Goal: Information Seeking & Learning: Learn about a topic

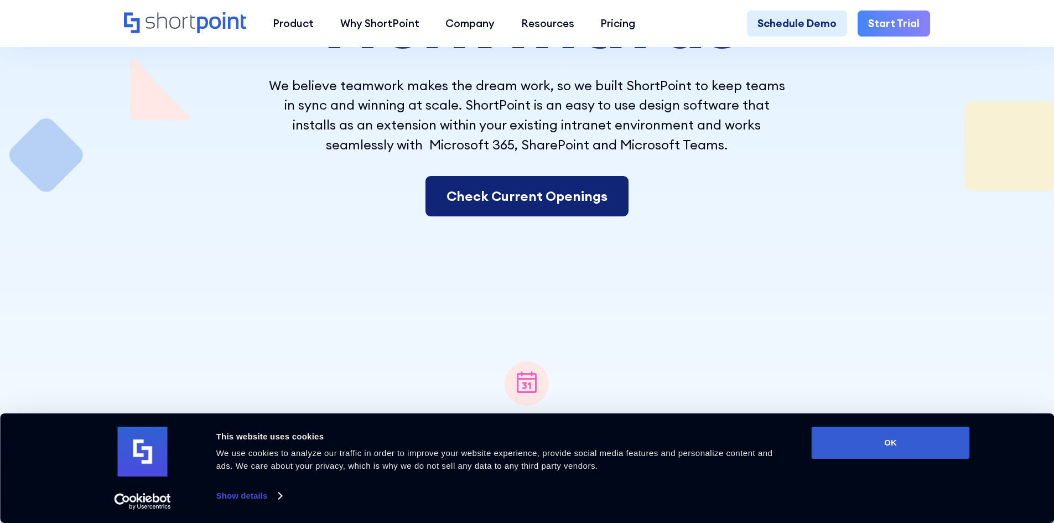
click at [553, 210] on link "Check Current Openings" at bounding box center [526, 196] width 203 height 41
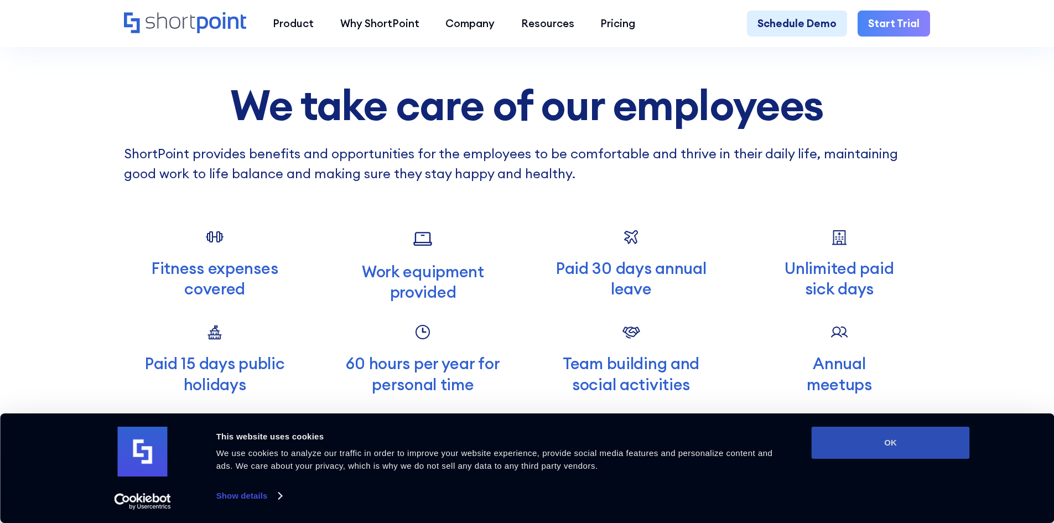
click at [933, 444] on button "OK" at bounding box center [891, 443] width 158 height 32
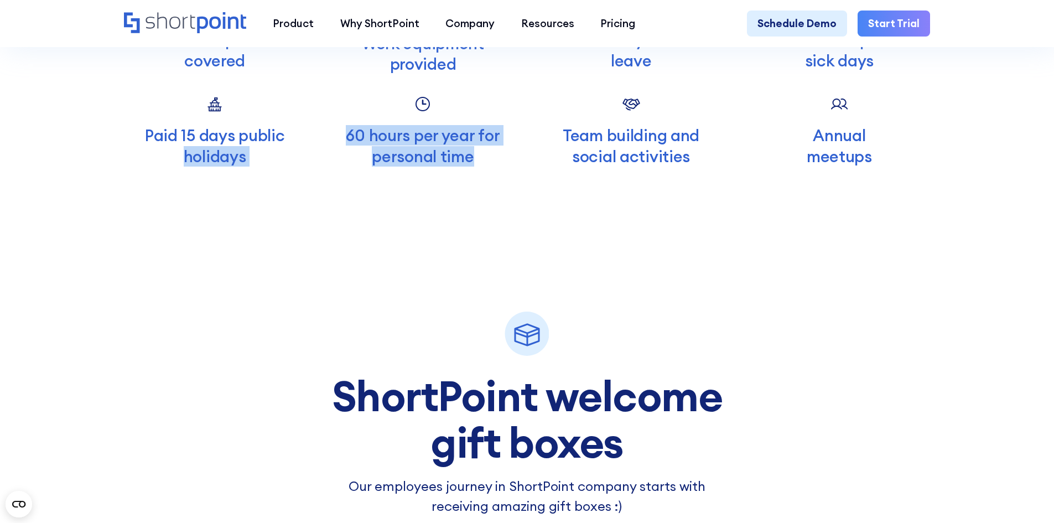
drag, startPoint x: 465, startPoint y: 163, endPoint x: 283, endPoint y: 152, distance: 182.4
click at [283, 152] on div "Fitness expenses covered Work equipment provided Paid 30 days annual leave Unli…" at bounding box center [527, 83] width 806 height 167
click at [453, 166] on p "60 hours per year for personal time" at bounding box center [423, 145] width 182 height 41
drag, startPoint x: 506, startPoint y: 186, endPoint x: 352, endPoint y: 164, distance: 155.9
click at [352, 164] on p "60 hours per year for personal time" at bounding box center [423, 145] width 182 height 41
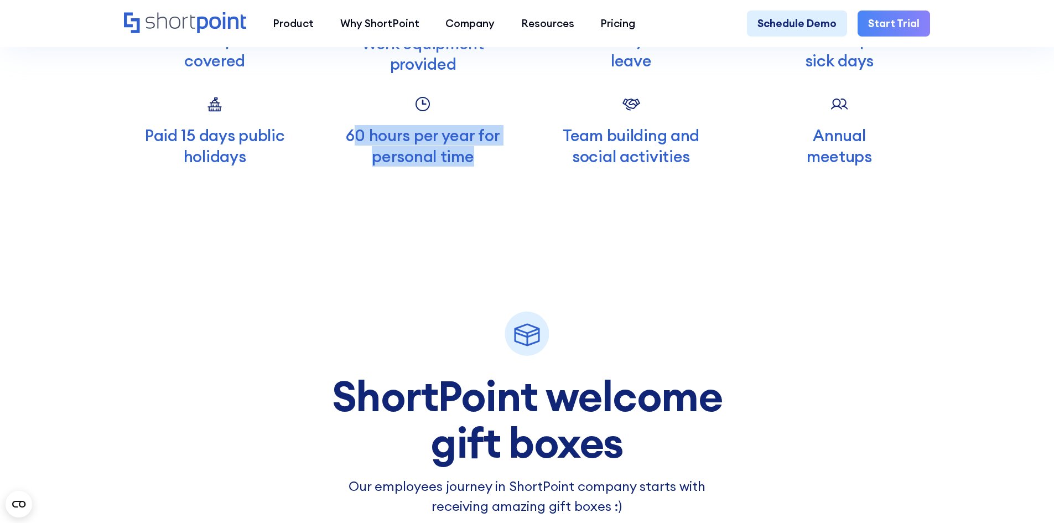
click at [498, 166] on p "60 hours per year for personal time" at bounding box center [423, 145] width 182 height 41
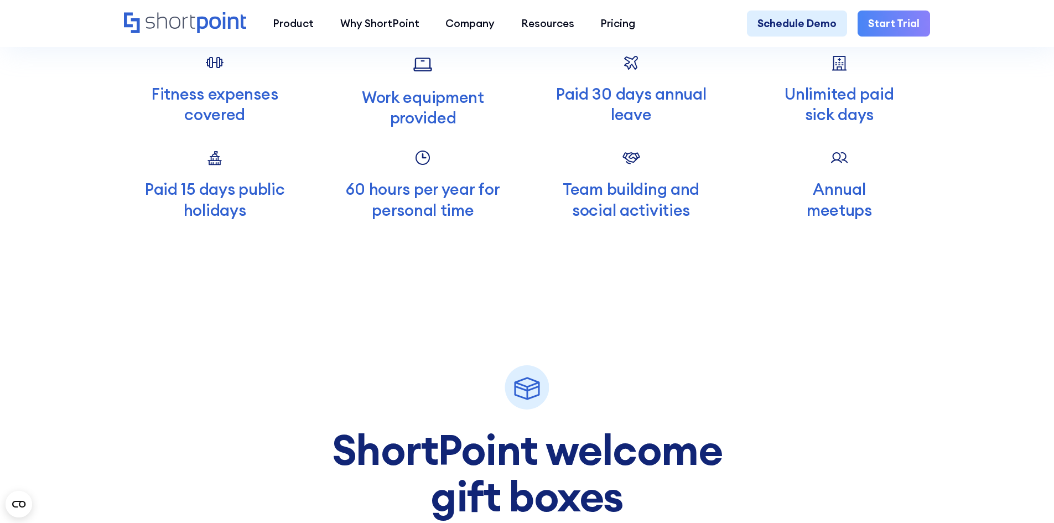
scroll to position [3972, 0]
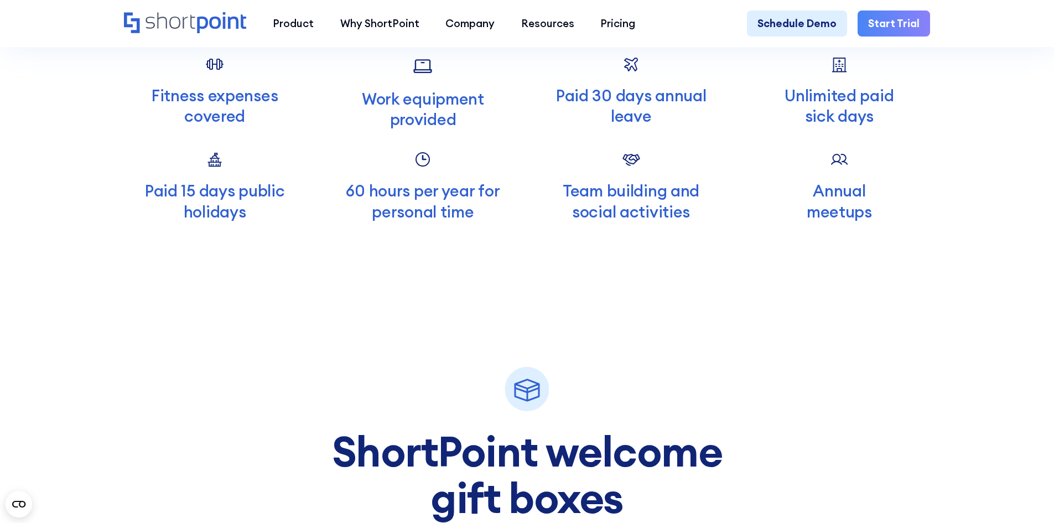
click at [312, 364] on div "ShortPoint welcome gift boxes Our employees journey in ShortPoint company start…" at bounding box center [527, 397] width 461 height 350
drag, startPoint x: 376, startPoint y: 205, endPoint x: 439, endPoint y: 201, distance: 63.7
click at [396, 207] on p "60 hours per year for personal time" at bounding box center [423, 200] width 182 height 41
click at [439, 170] on div at bounding box center [423, 159] width 182 height 19
click at [416, 166] on circle at bounding box center [422, 159] width 13 height 13
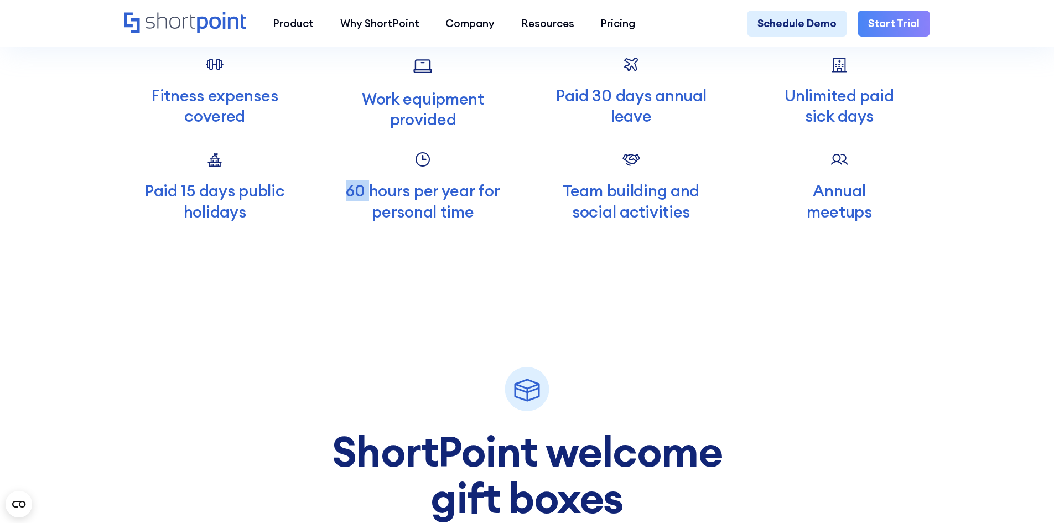
click at [416, 166] on circle at bounding box center [422, 159] width 13 height 13
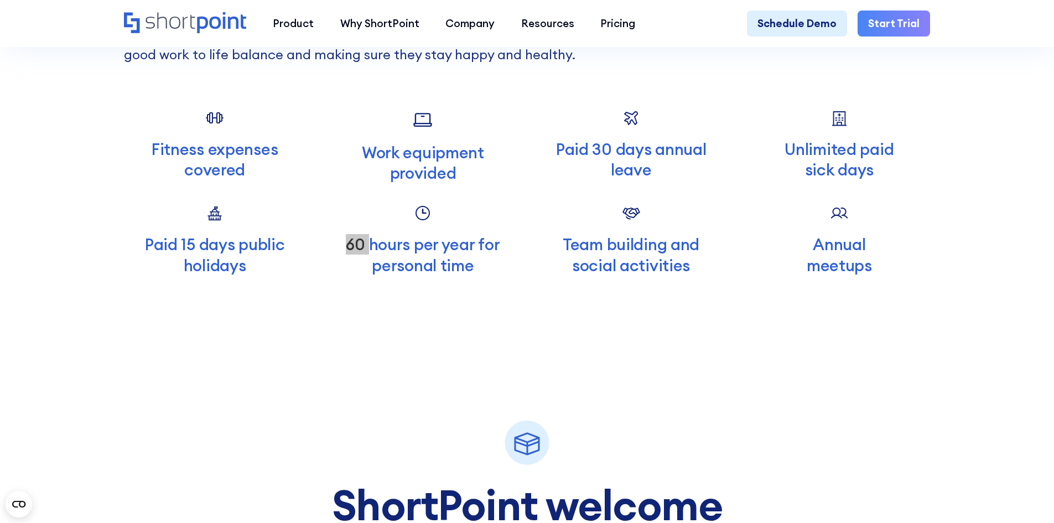
scroll to position [3917, 0]
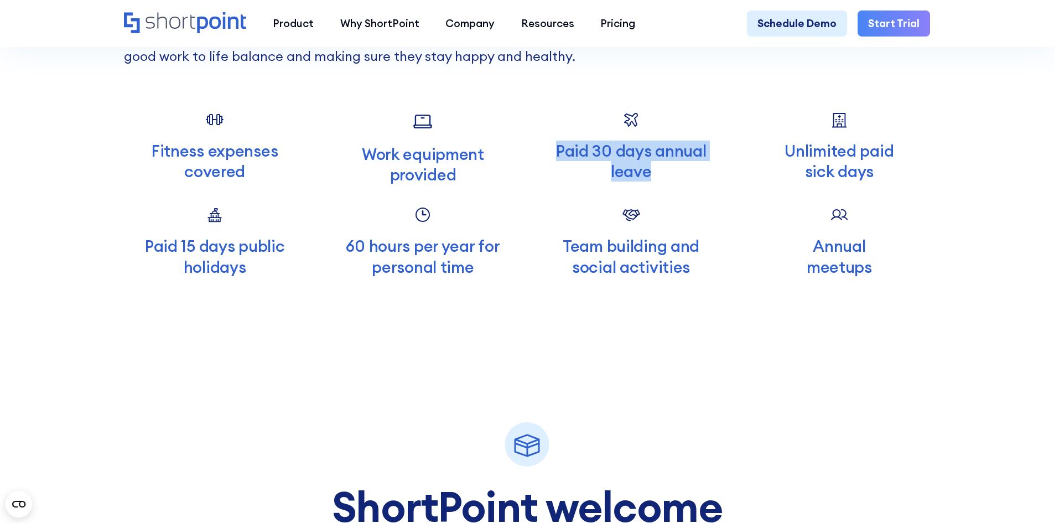
drag, startPoint x: 721, startPoint y: 189, endPoint x: 486, endPoint y: 200, distance: 235.9
click at [549, 166] on p "Paid 30 days annual leave" at bounding box center [631, 161] width 182 height 41
click at [455, 225] on div at bounding box center [423, 215] width 182 height 19
click at [457, 266] on p "60 hours per year for personal time" at bounding box center [423, 256] width 182 height 41
drag, startPoint x: 522, startPoint y: 171, endPoint x: 770, endPoint y: 176, distance: 247.4
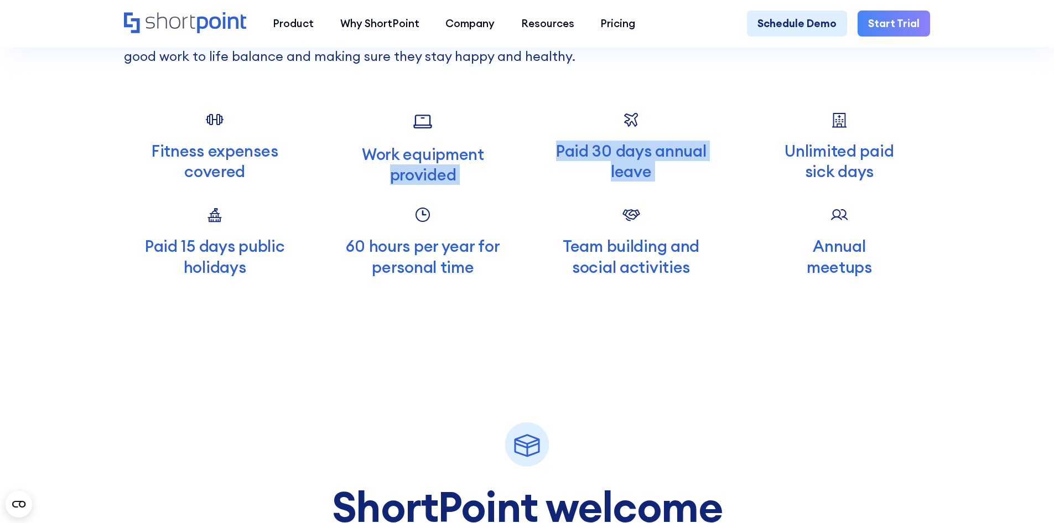
click at [770, 176] on div "Fitness expenses covered Work equipment provided Paid 30 days annual leave Unli…" at bounding box center [527, 194] width 806 height 167
click at [713, 181] on p "Paid 30 days annual leave" at bounding box center [631, 161] width 182 height 41
drag, startPoint x: 693, startPoint y: 194, endPoint x: 442, endPoint y: 164, distance: 253.0
click at [442, 164] on div "Fitness expenses covered Work equipment provided Paid 30 days annual leave Unli…" at bounding box center [527, 194] width 806 height 167
click at [625, 180] on p "Paid 30 days annual leave" at bounding box center [631, 161] width 182 height 41
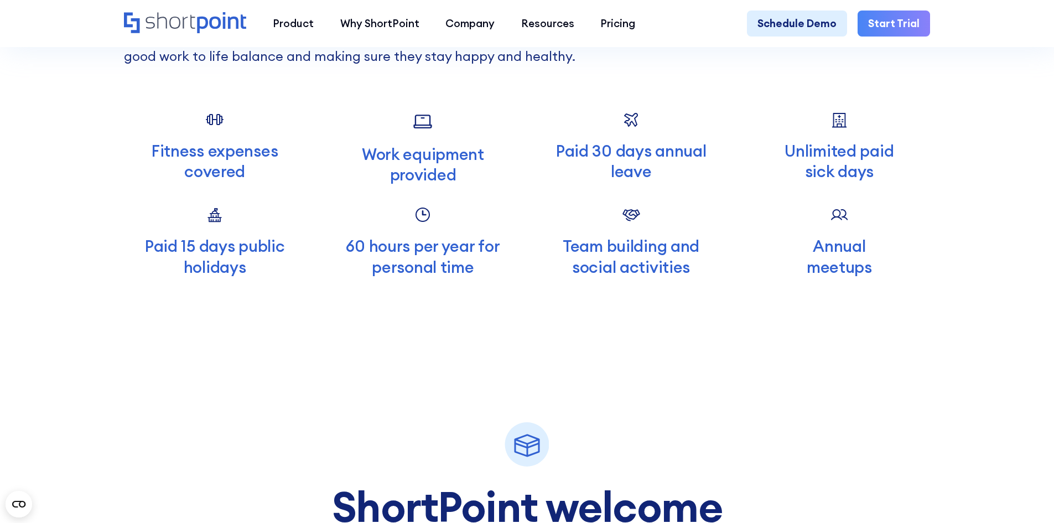
click at [662, 181] on p "Paid 30 days annual leave" at bounding box center [631, 161] width 182 height 41
drag, startPoint x: 504, startPoint y: 159, endPoint x: 713, endPoint y: 183, distance: 209.9
click at [503, 159] on div "Fitness expenses covered Work equipment provided Paid 30 days annual leave Unli…" at bounding box center [527, 194] width 806 height 167
click at [849, 181] on p "Unlimited paid sick days" at bounding box center [840, 161] width 182 height 41
drag, startPoint x: 951, startPoint y: 210, endPoint x: 725, endPoint y: 164, distance: 229.9
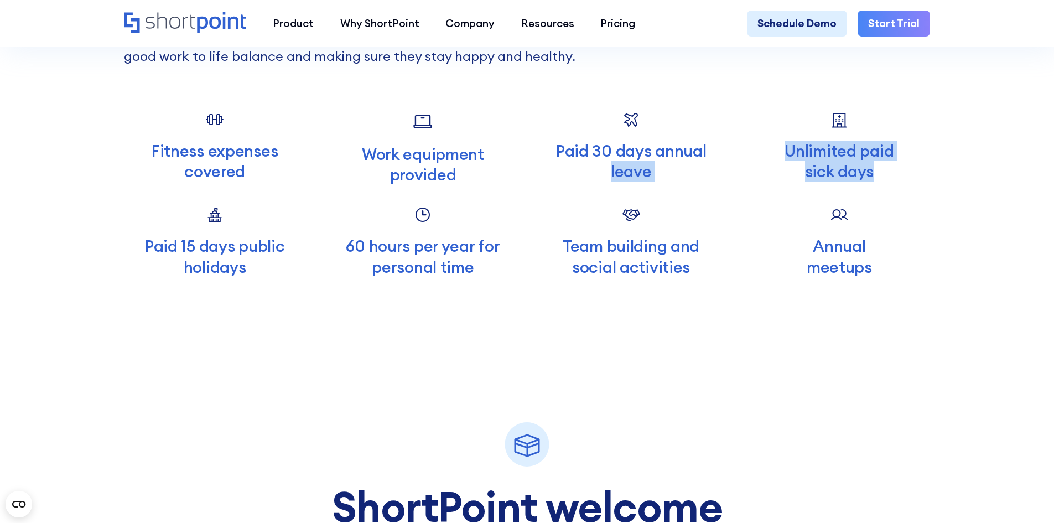
click at [725, 164] on section "We take care of our employees ShortPoint provides benefits and opportunities fo…" at bounding box center [527, 497] width 1054 height 1434
click at [845, 181] on p "Unlimited paid sick days" at bounding box center [840, 161] width 182 height 41
click at [901, 226] on div "Fitness expenses covered Work equipment provided Paid 30 days annual leave Unli…" at bounding box center [527, 194] width 806 height 167
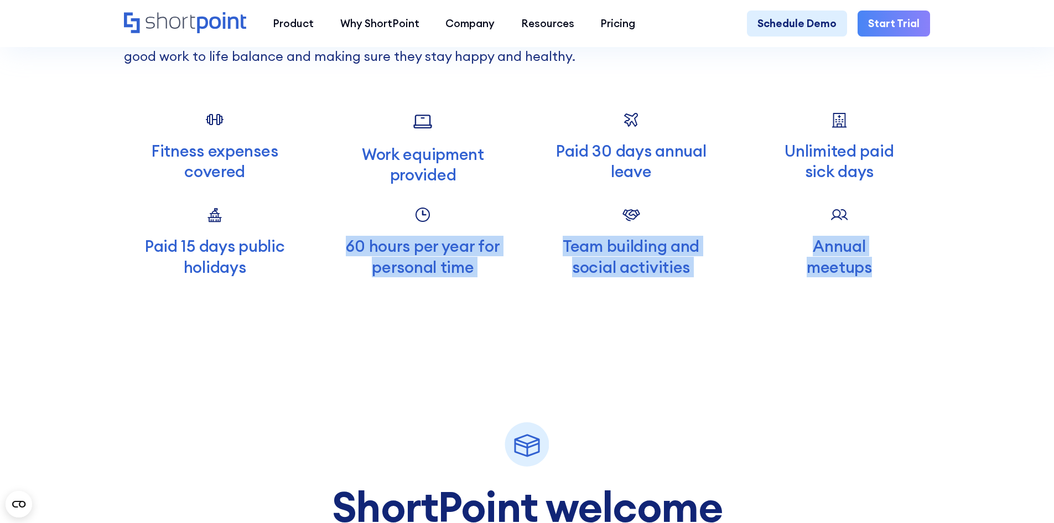
drag, startPoint x: 886, startPoint y: 283, endPoint x: 463, endPoint y: 224, distance: 426.8
click at [463, 224] on div "Fitness expenses covered Work equipment provided Paid 30 days annual leave Unli…" at bounding box center [527, 194] width 806 height 167
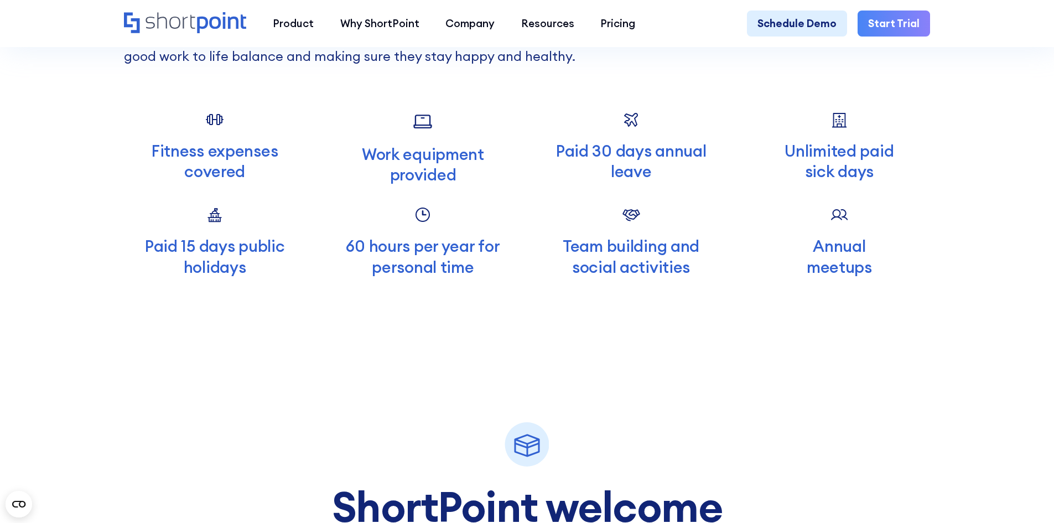
click at [347, 179] on p "Work equipment provided" at bounding box center [423, 164] width 182 height 41
click at [247, 166] on p "Fitness expenses covered" at bounding box center [215, 161] width 182 height 41
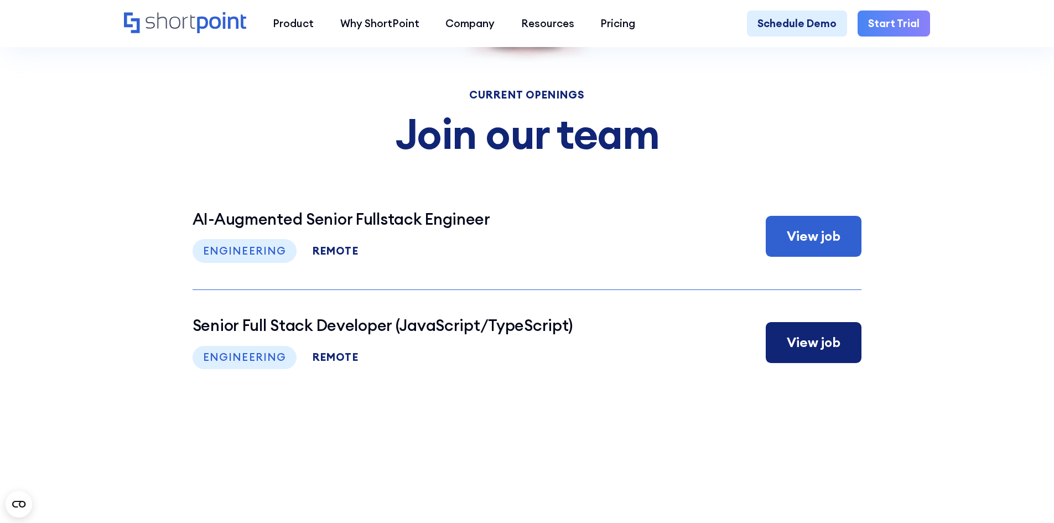
scroll to position [5466, 0]
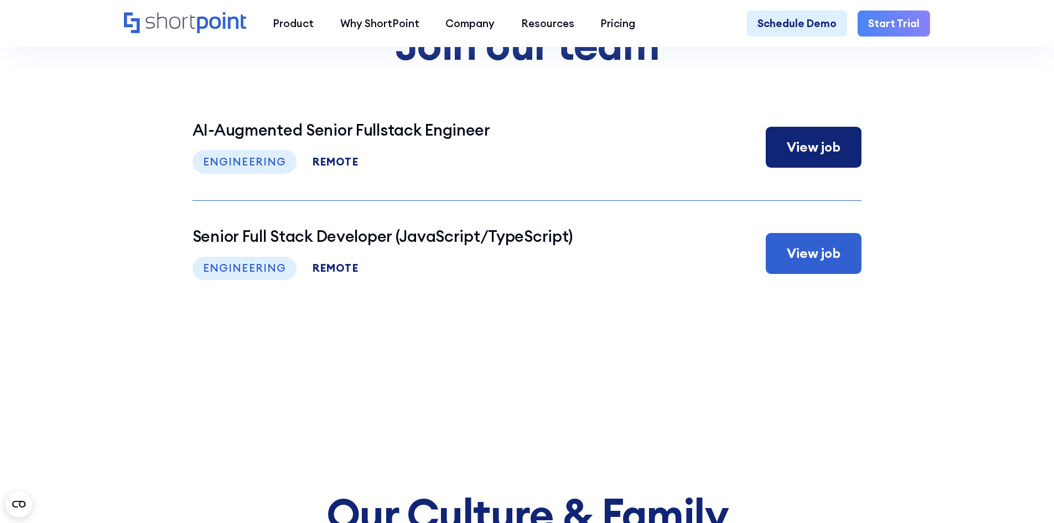
click at [809, 160] on div "View job" at bounding box center [814, 147] width 96 height 41
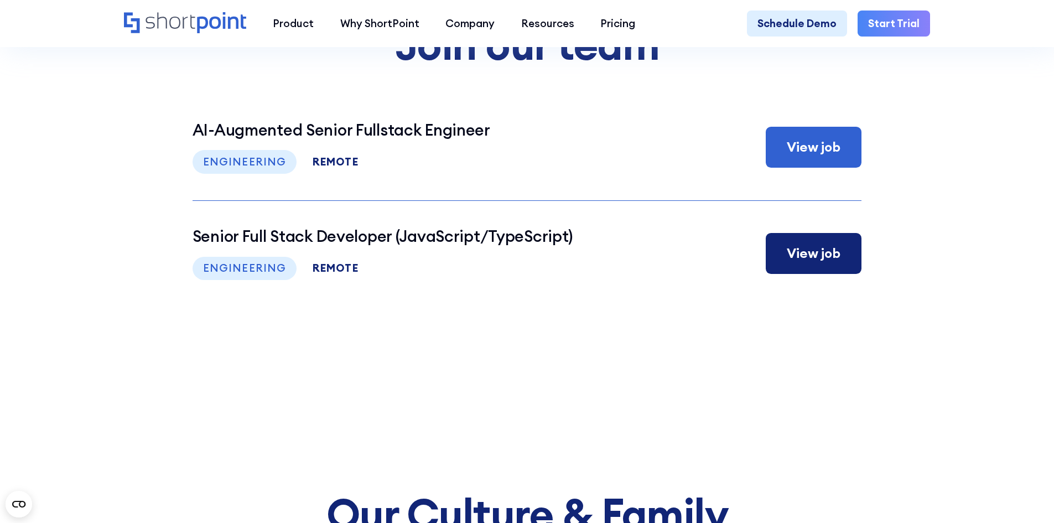
click at [793, 263] on div "View job" at bounding box center [814, 253] width 54 height 20
click at [241, 355] on section "Current Openings Join our team Senior software developer (Part-Time) This is so…" at bounding box center [527, 25] width 1054 height 720
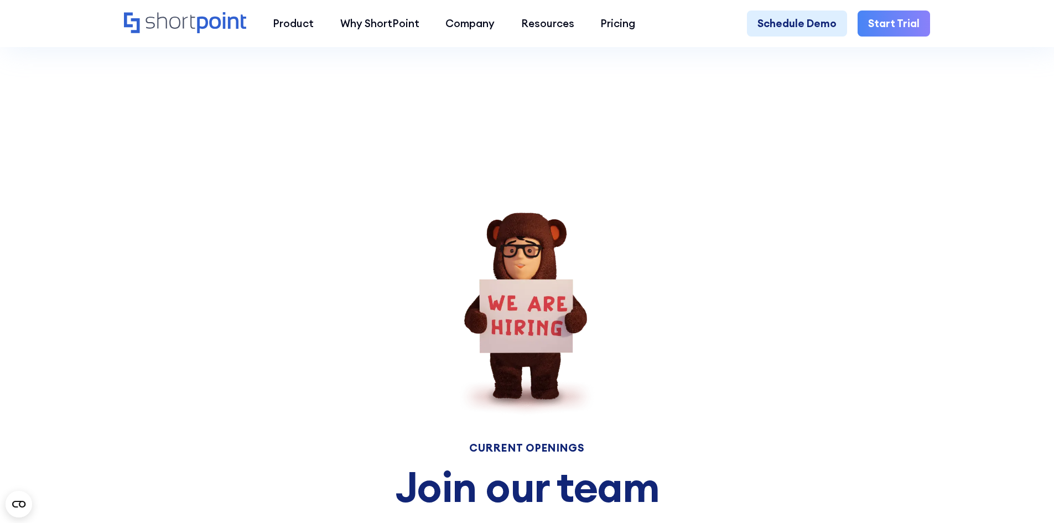
scroll to position [5355, 0]
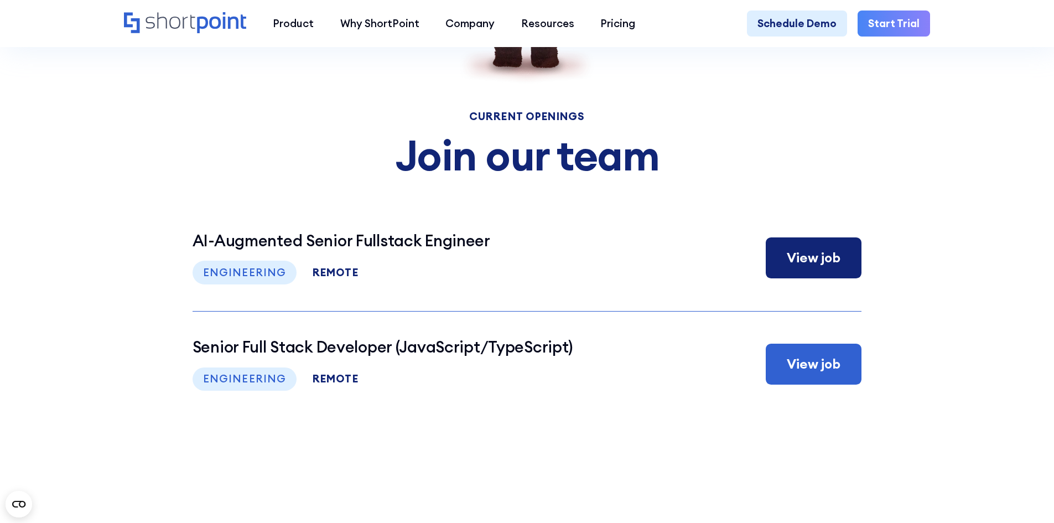
click at [802, 268] on div "View job" at bounding box center [814, 258] width 54 height 20
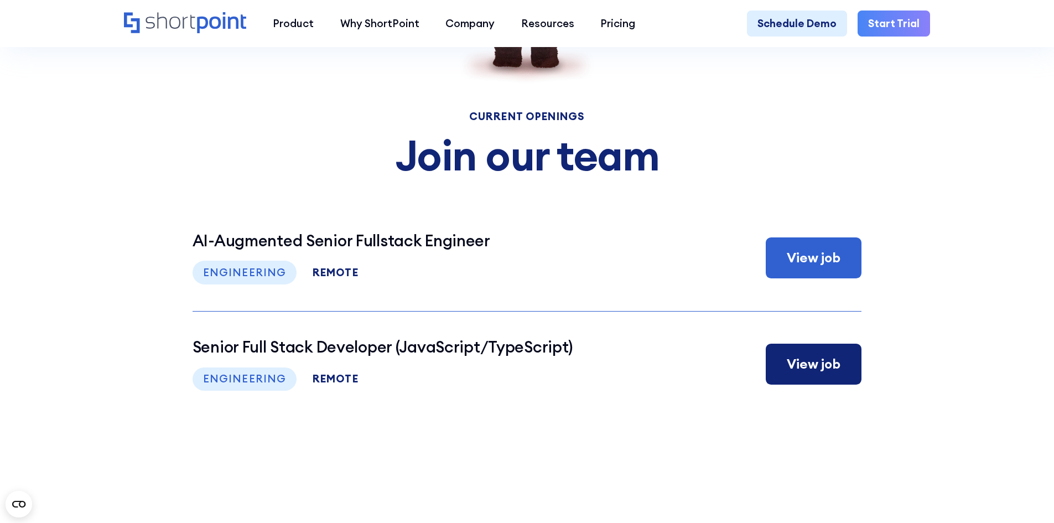
click at [561, 417] on link "Senior Full Stack Developer (JavaScript/TypeScript) (Part-Time) Engineering rem…" at bounding box center [527, 364] width 669 height 106
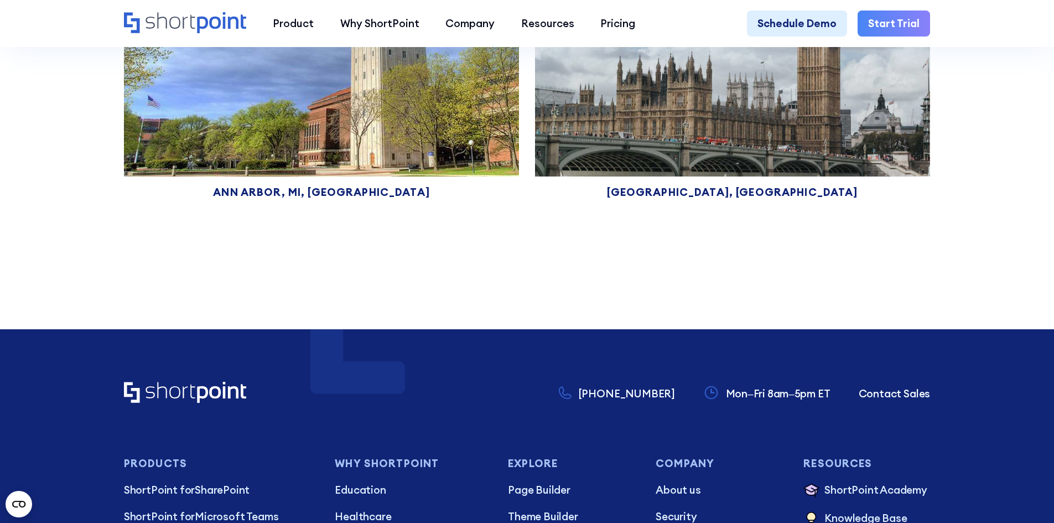
scroll to position [8011, 0]
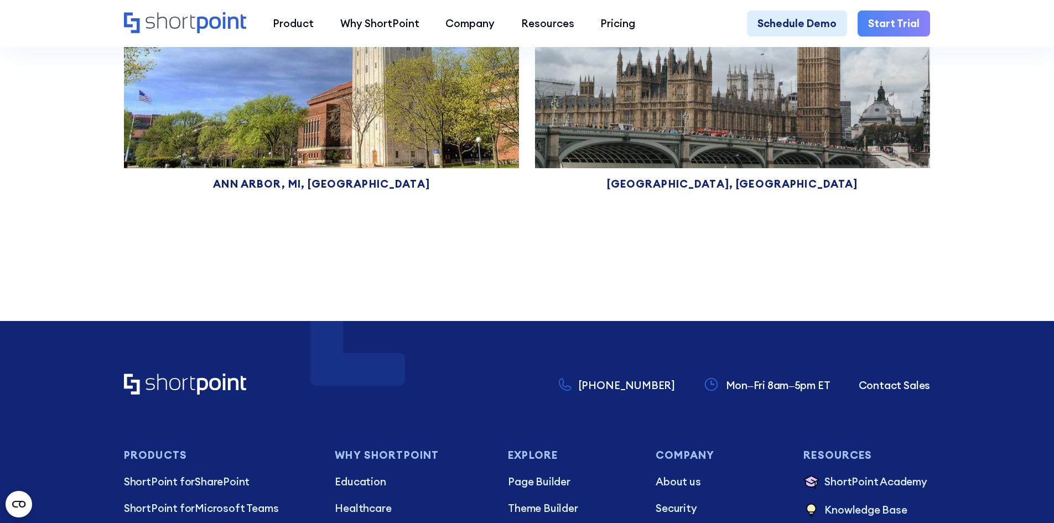
click at [315, 175] on img at bounding box center [321, 36] width 415 height 277
click at [339, 159] on img at bounding box center [321, 36] width 415 height 277
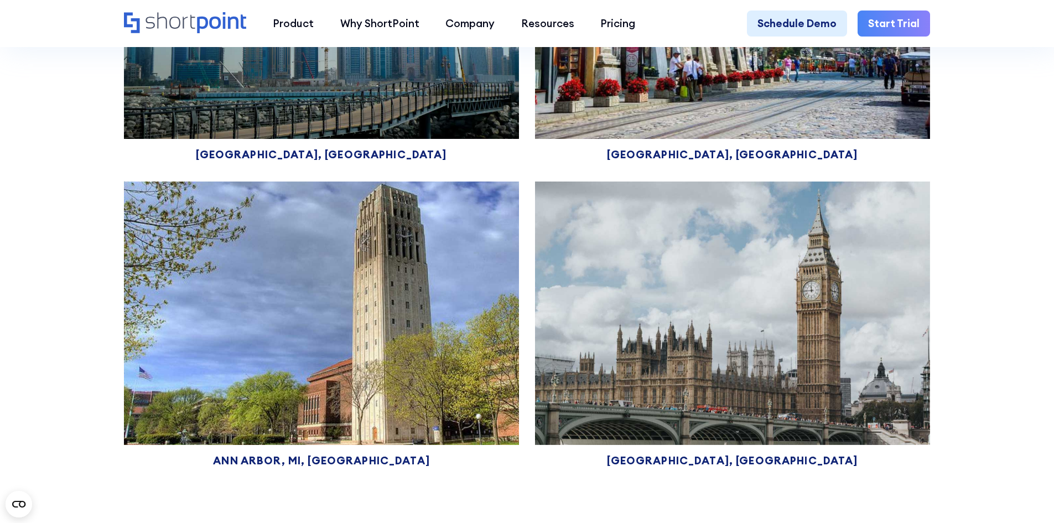
click at [384, 285] on img at bounding box center [321, 313] width 415 height 277
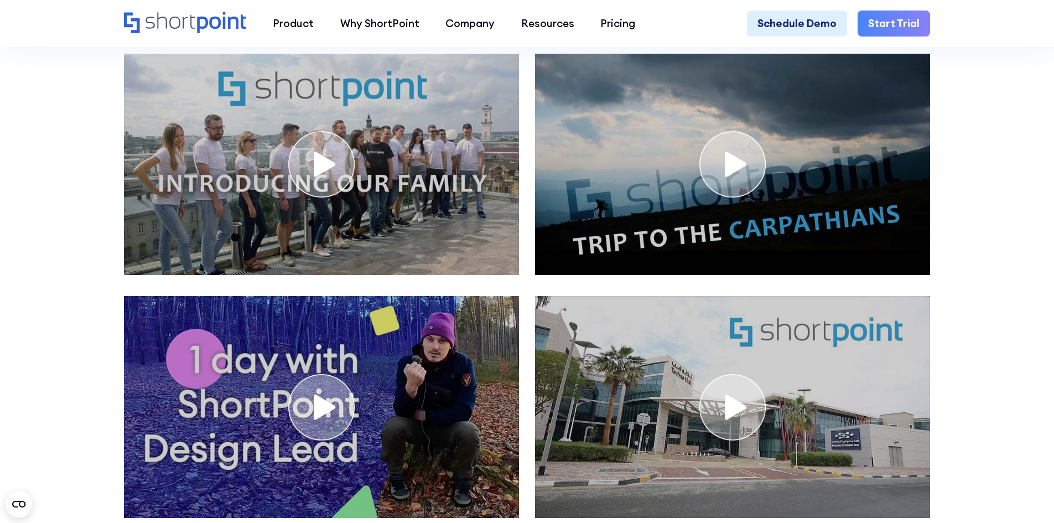
scroll to position [5853, 0]
